Goal: Navigation & Orientation: Understand site structure

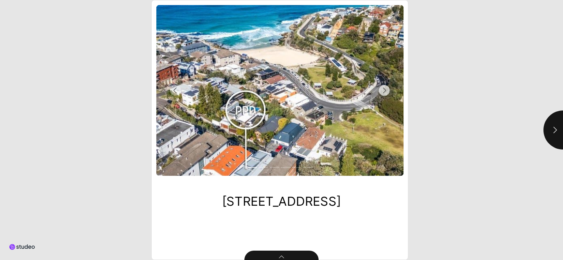
click at [385, 129] on button "Next Slide" at bounding box center [342, 90] width 124 height 171
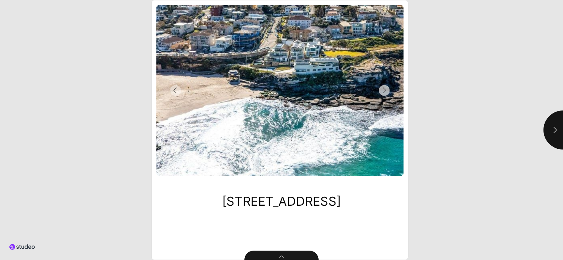
click at [385, 129] on button "Next Slide" at bounding box center [342, 90] width 124 height 171
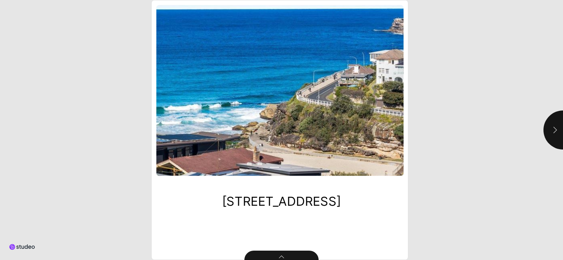
click at [556, 122] on button "button" at bounding box center [562, 130] width 39 height 39
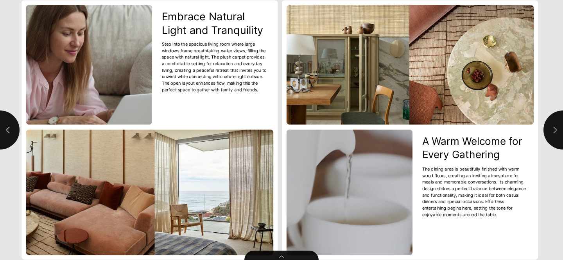
click at [556, 122] on button "button" at bounding box center [562, 130] width 39 height 39
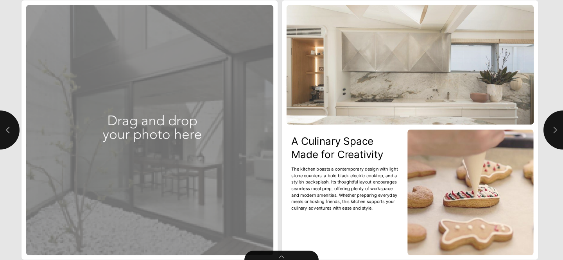
click at [556, 122] on button "button" at bounding box center [562, 130] width 39 height 39
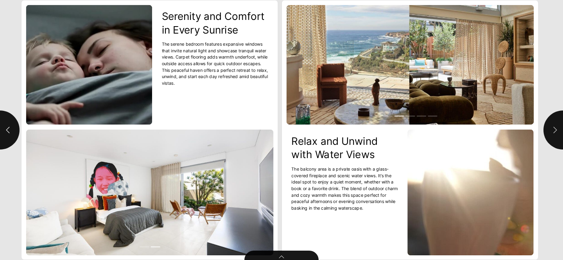
click at [556, 122] on button "button" at bounding box center [562, 130] width 39 height 39
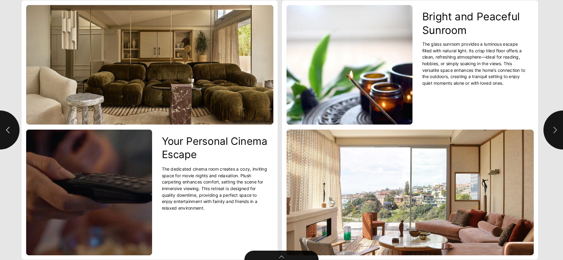
click at [556, 122] on button "button" at bounding box center [562, 130] width 39 height 39
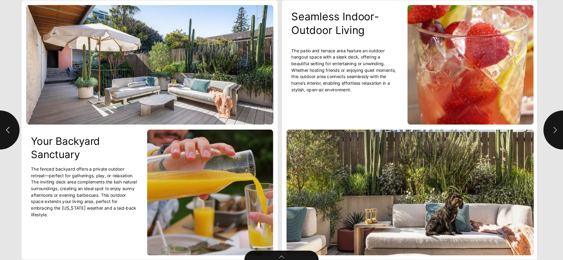
click at [556, 122] on button "button" at bounding box center [562, 130] width 39 height 39
type input "**"
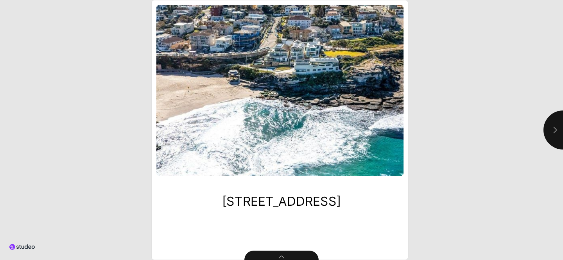
click at [547, 127] on button "button" at bounding box center [562, 130] width 39 height 39
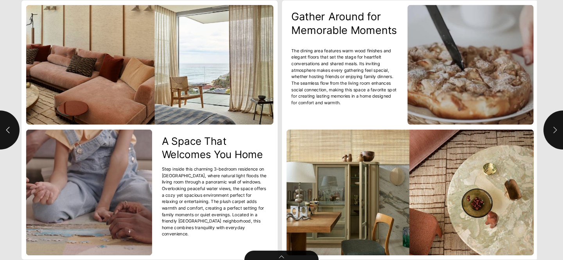
click at [547, 127] on button "button" at bounding box center [562, 130] width 39 height 39
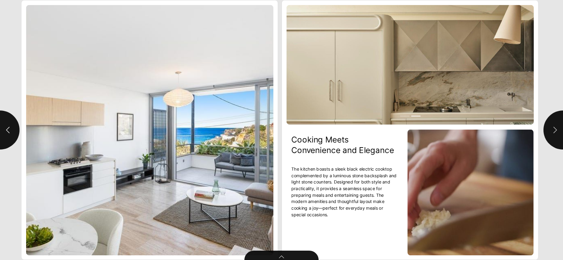
click at [547, 127] on button "button" at bounding box center [562, 130] width 39 height 39
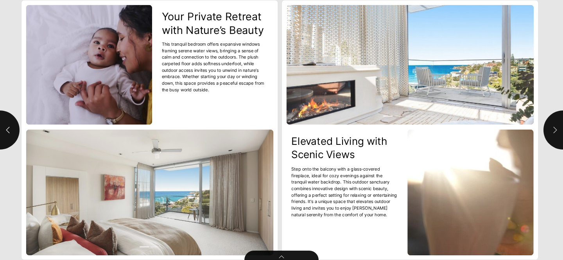
click at [547, 127] on button "button" at bounding box center [562, 130] width 39 height 39
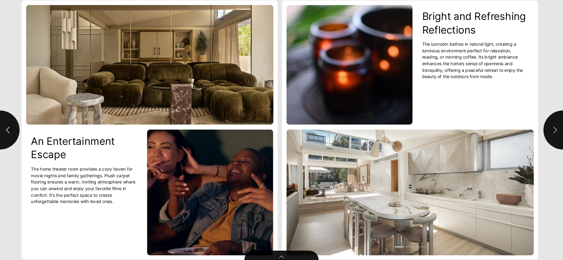
click at [547, 127] on button "button" at bounding box center [562, 130] width 39 height 39
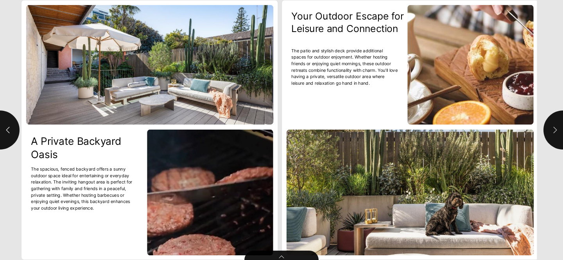
click at [547, 127] on button "button" at bounding box center [562, 130] width 39 height 39
type input "**"
